Goal: Information Seeking & Learning: Learn about a topic

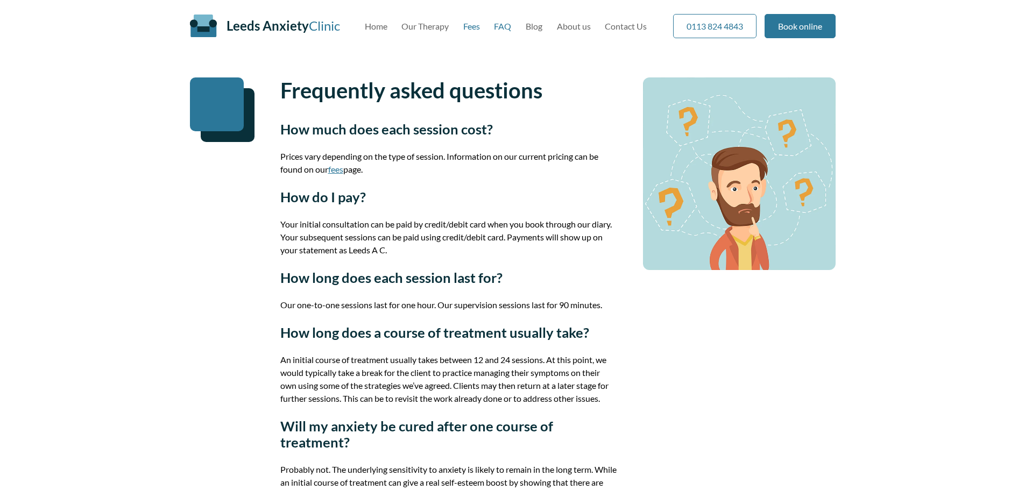
click at [470, 25] on link "Fees" at bounding box center [471, 26] width 17 height 10
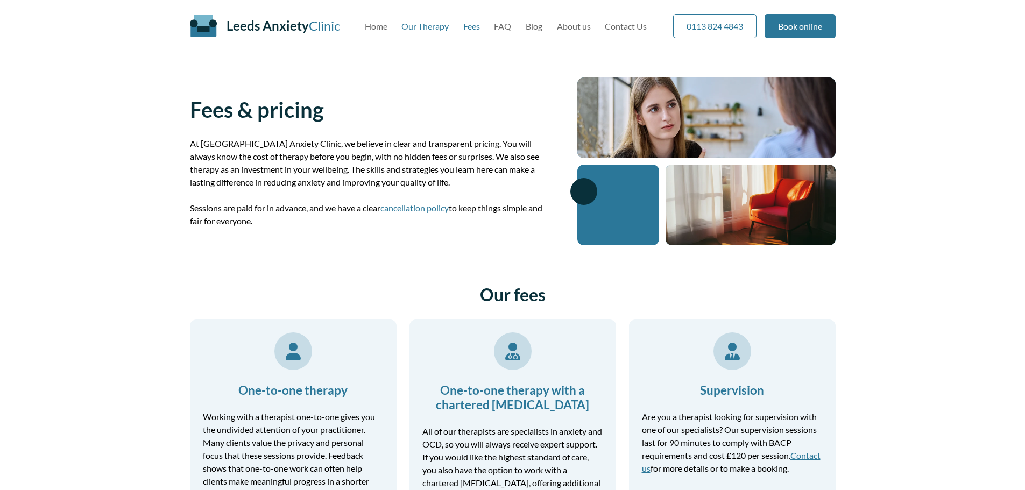
click at [427, 28] on link "Our Therapy" at bounding box center [424, 26] width 47 height 10
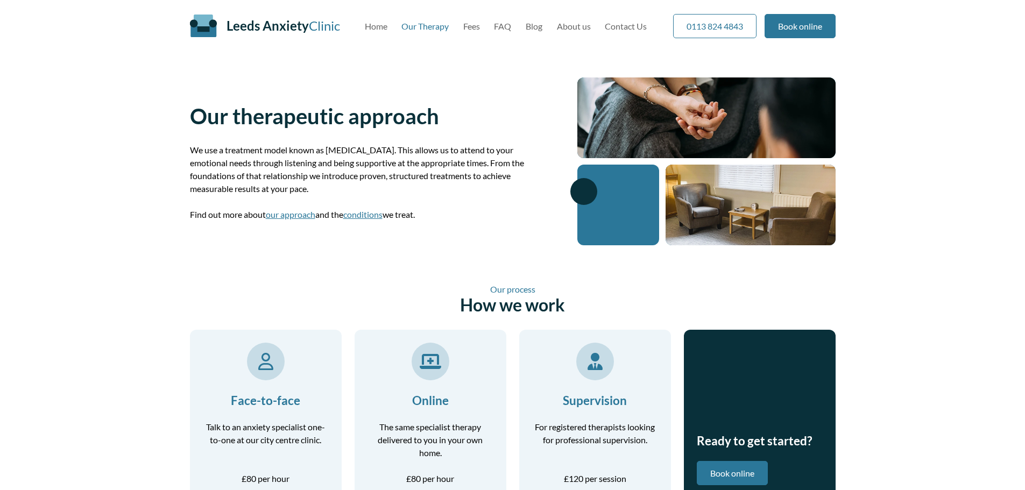
click at [533, 88] on div "Our therapeutic approach We use a treatment model known as integrative psychoth…" at bounding box center [513, 162] width 646 height 168
click at [504, 26] on link "FAQ" at bounding box center [502, 26] width 17 height 10
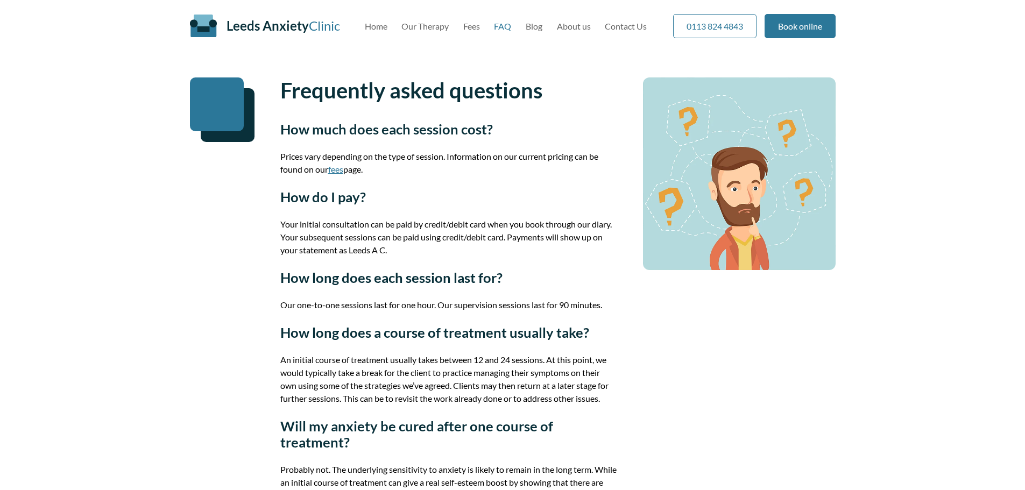
scroll to position [108, 0]
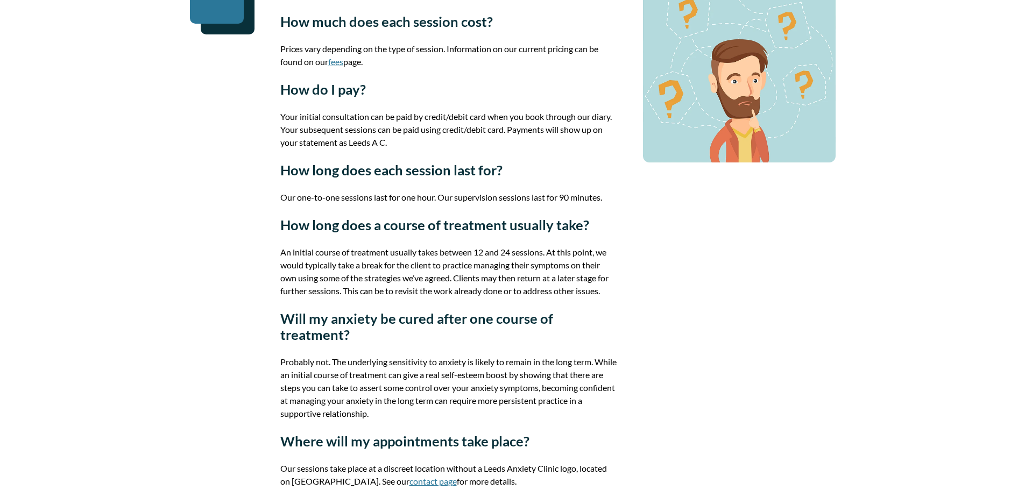
scroll to position [0, 0]
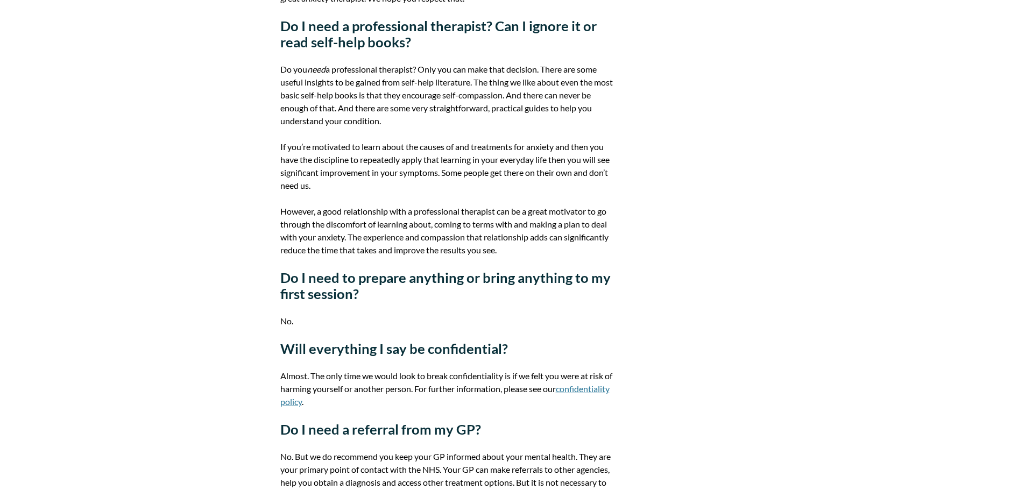
scroll to position [1668, 0]
